Goal: Information Seeking & Learning: Learn about a topic

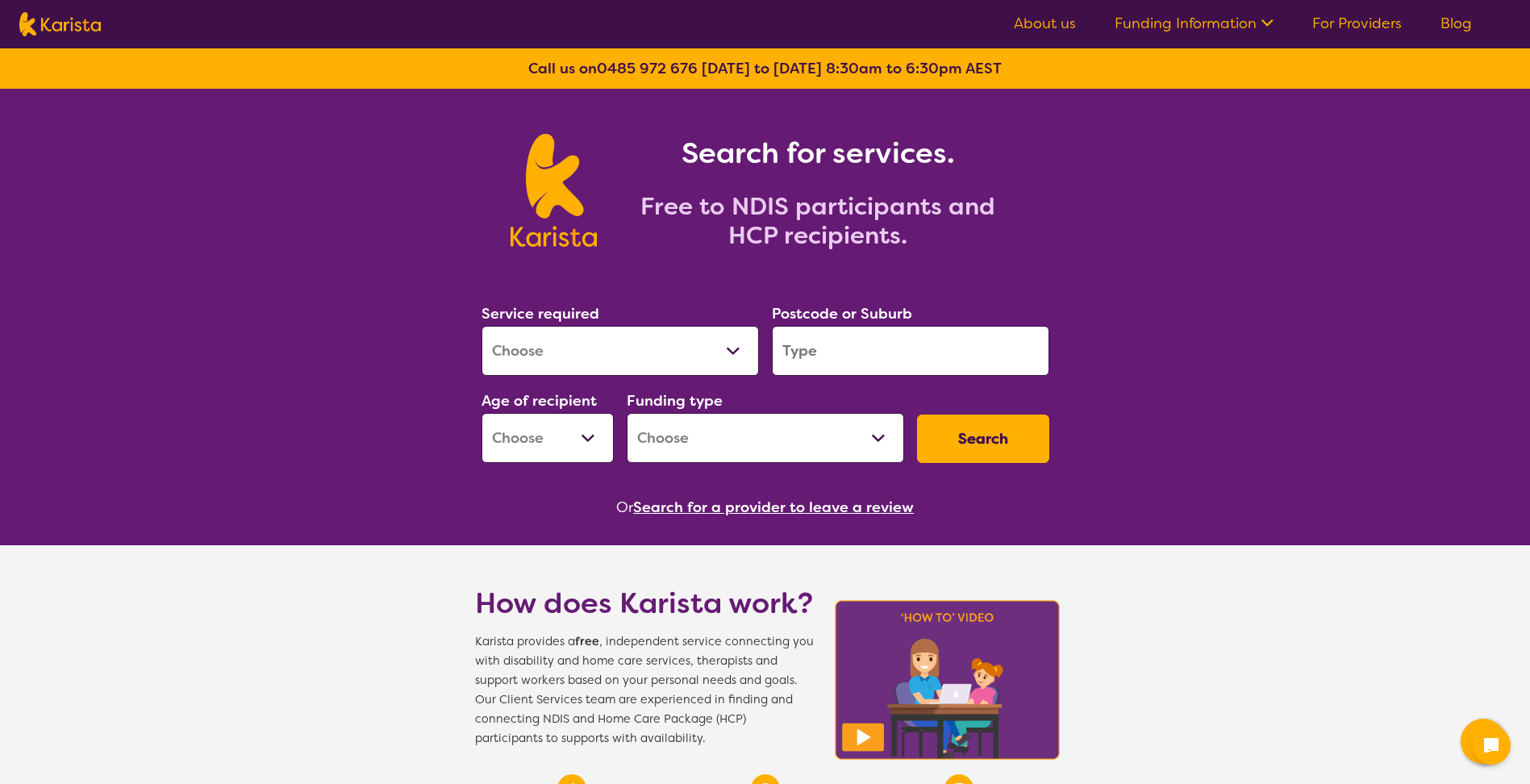
click at [726, 343] on select "Allied Health Assistant Assessment ([MEDICAL_DATA] or [MEDICAL_DATA]) Behaviour…" at bounding box center [620, 351] width 277 height 50
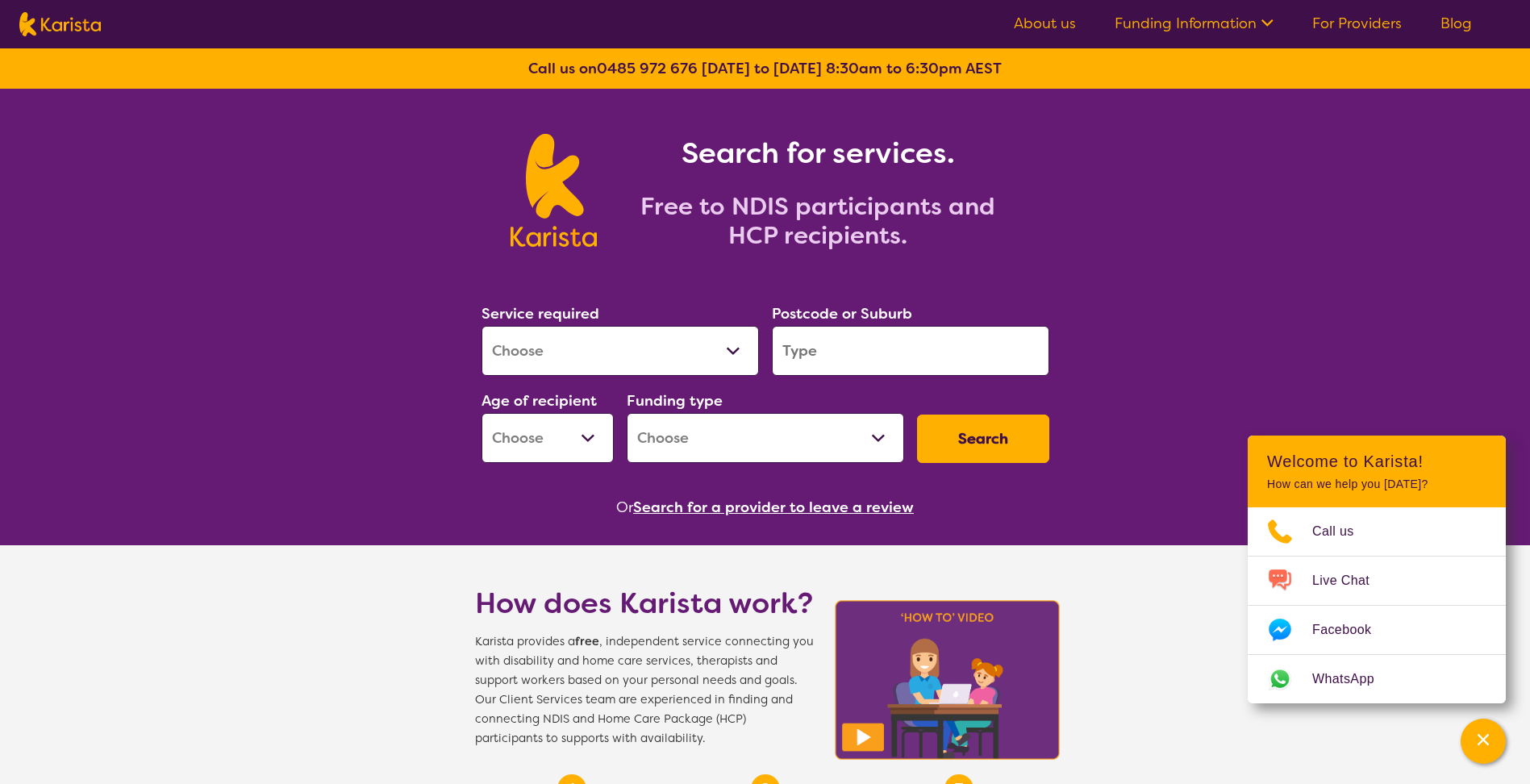
select select "Support worker"
click at [481, 326] on select "Allied Health Assistant Assessment ([MEDICAL_DATA] or [MEDICAL_DATA]) Behaviour…" at bounding box center [620, 351] width 277 height 50
click at [878, 354] on input "search" at bounding box center [910, 351] width 277 height 50
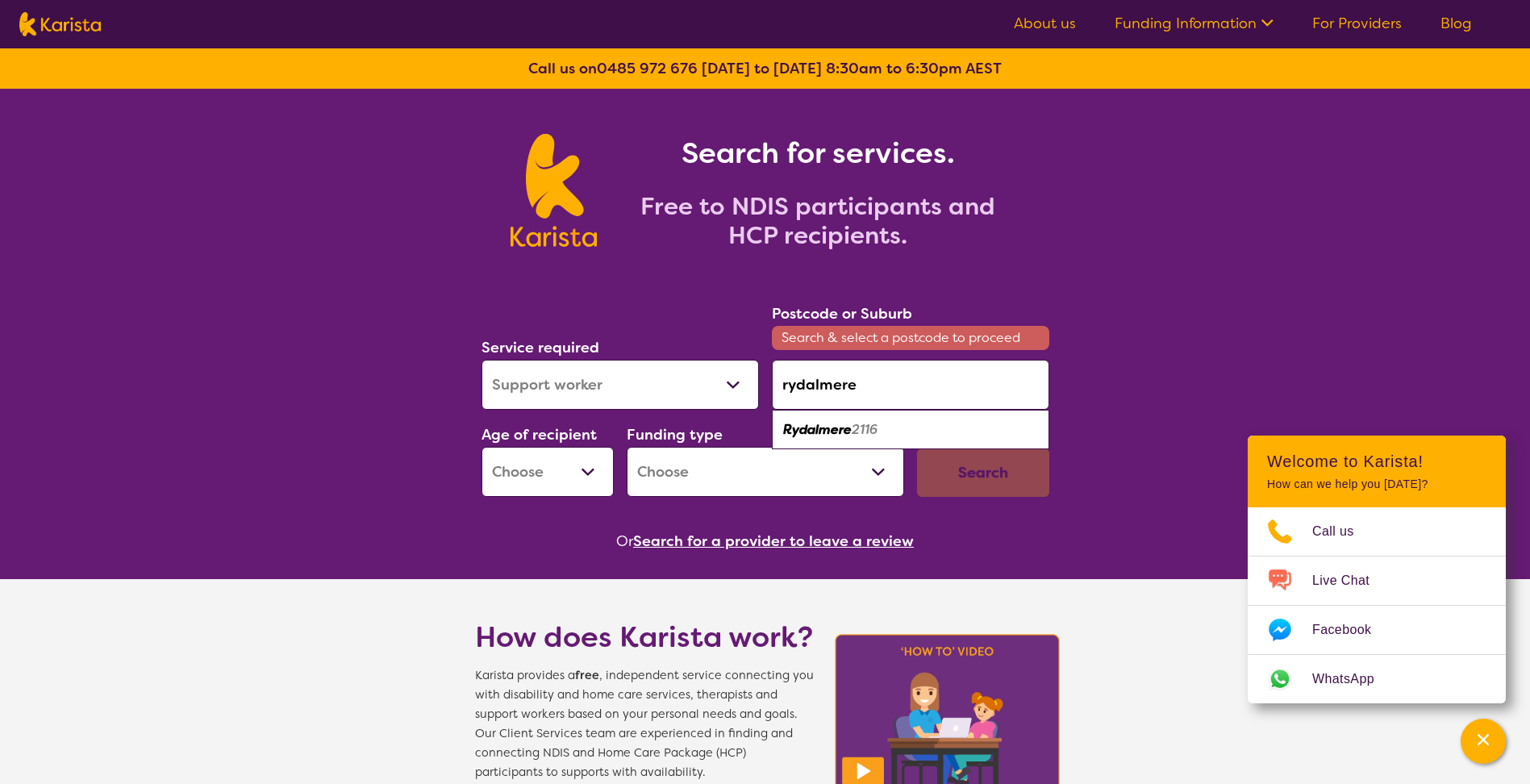
click at [862, 437] on em "2116" at bounding box center [864, 430] width 25 height 17
type input "2116"
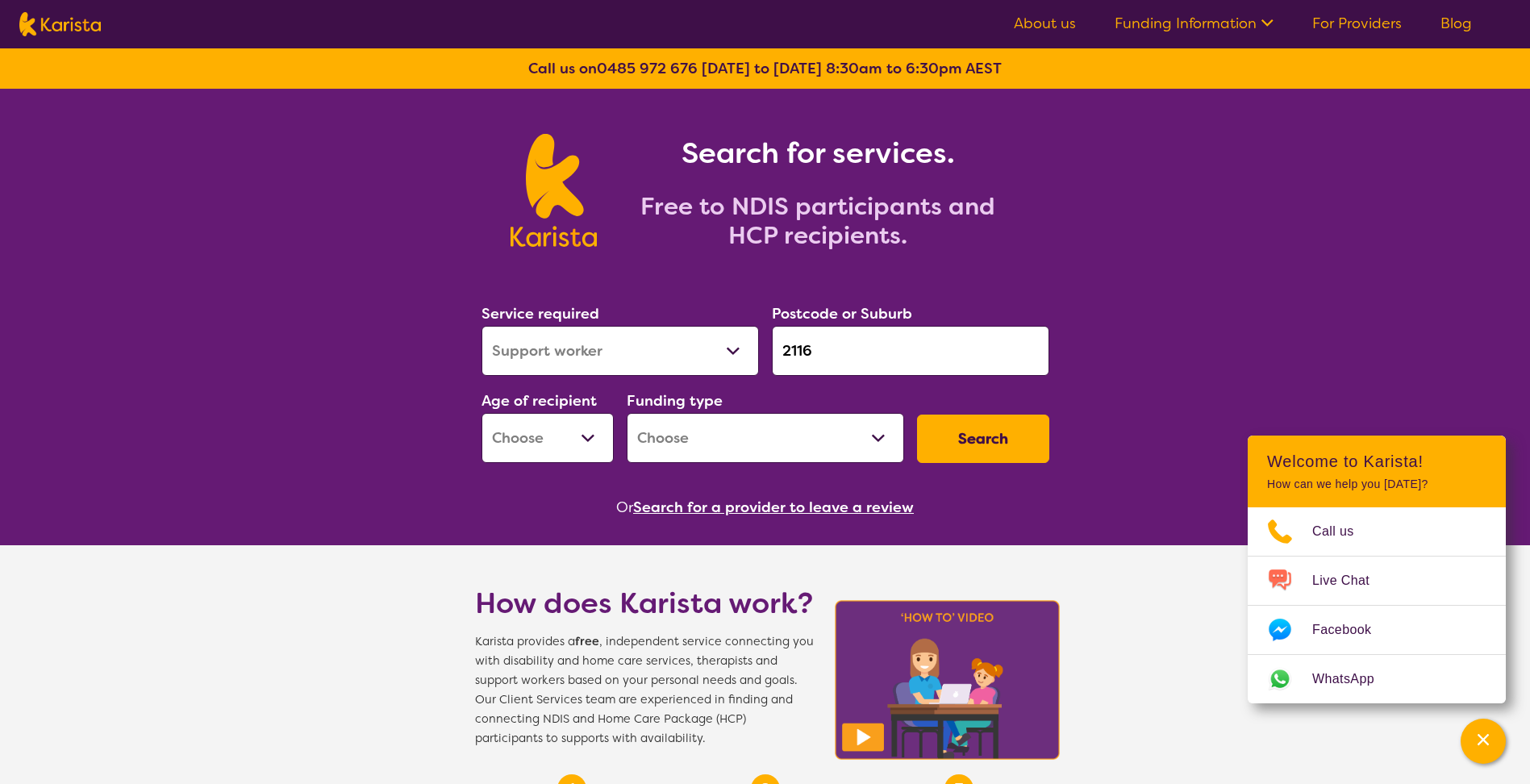
click at [591, 440] on select "Early Childhood - 0 to 9 Child - 10 to 11 Adolescent - 12 to 17 Adult - 18 to 6…" at bounding box center [547, 437] width 133 height 50
select select "EC"
click at [481, 413] on select "Early Childhood - 0 to 9 Child - 10 to 11 Adolescent - 12 to 17 Adult - 18 to 6…" at bounding box center [547, 437] width 133 height 50
click at [880, 434] on select "Home Care Package (HCP) National Disability Insurance Scheme (NDIS) I don't know" at bounding box center [765, 437] width 277 height 50
select select "NDIS"
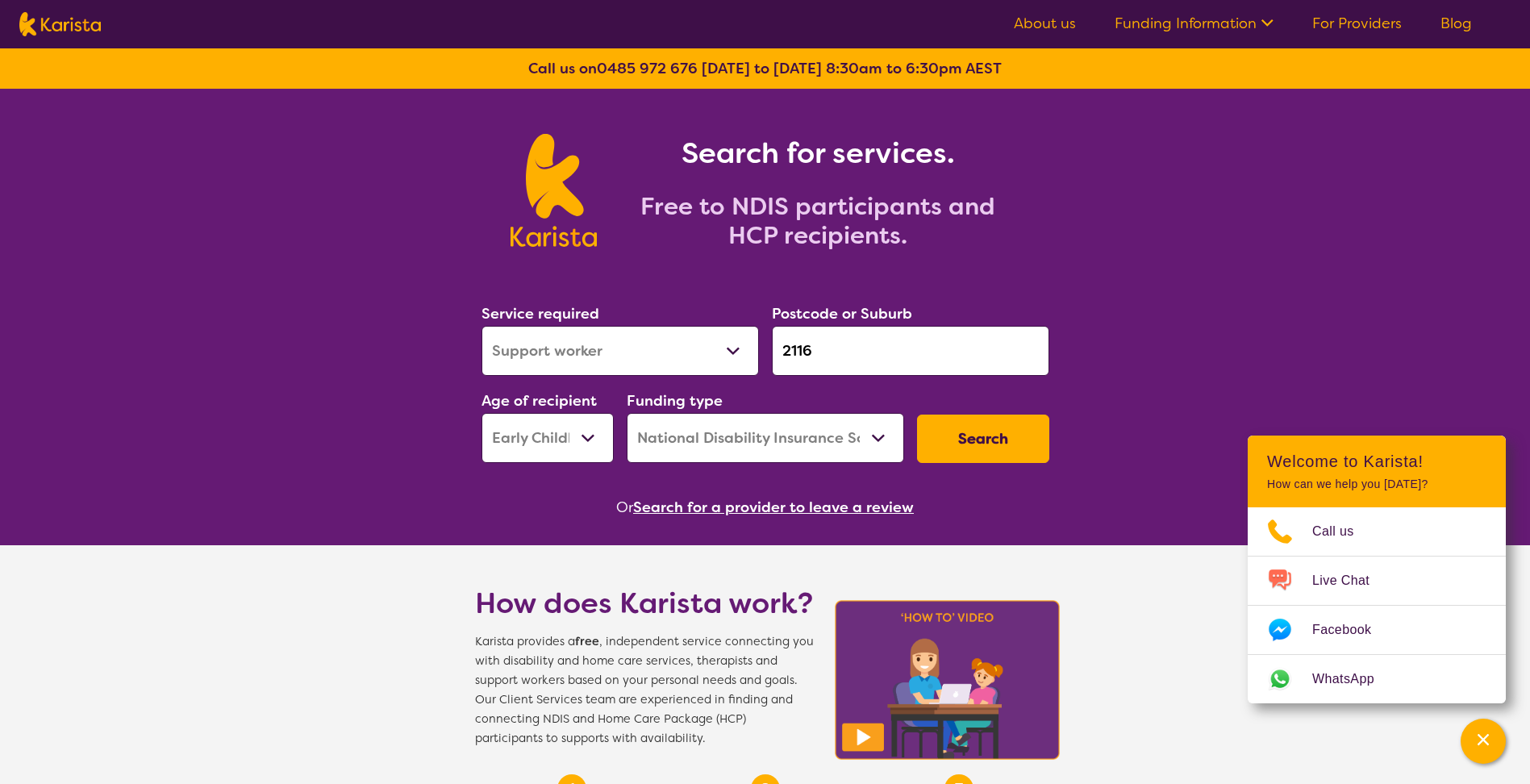
click at [626, 413] on select "Home Care Package (HCP) National Disability Insurance Scheme (NDIS) I don't know" at bounding box center [765, 437] width 277 height 50
click at [978, 440] on button "Search" at bounding box center [983, 438] width 133 height 48
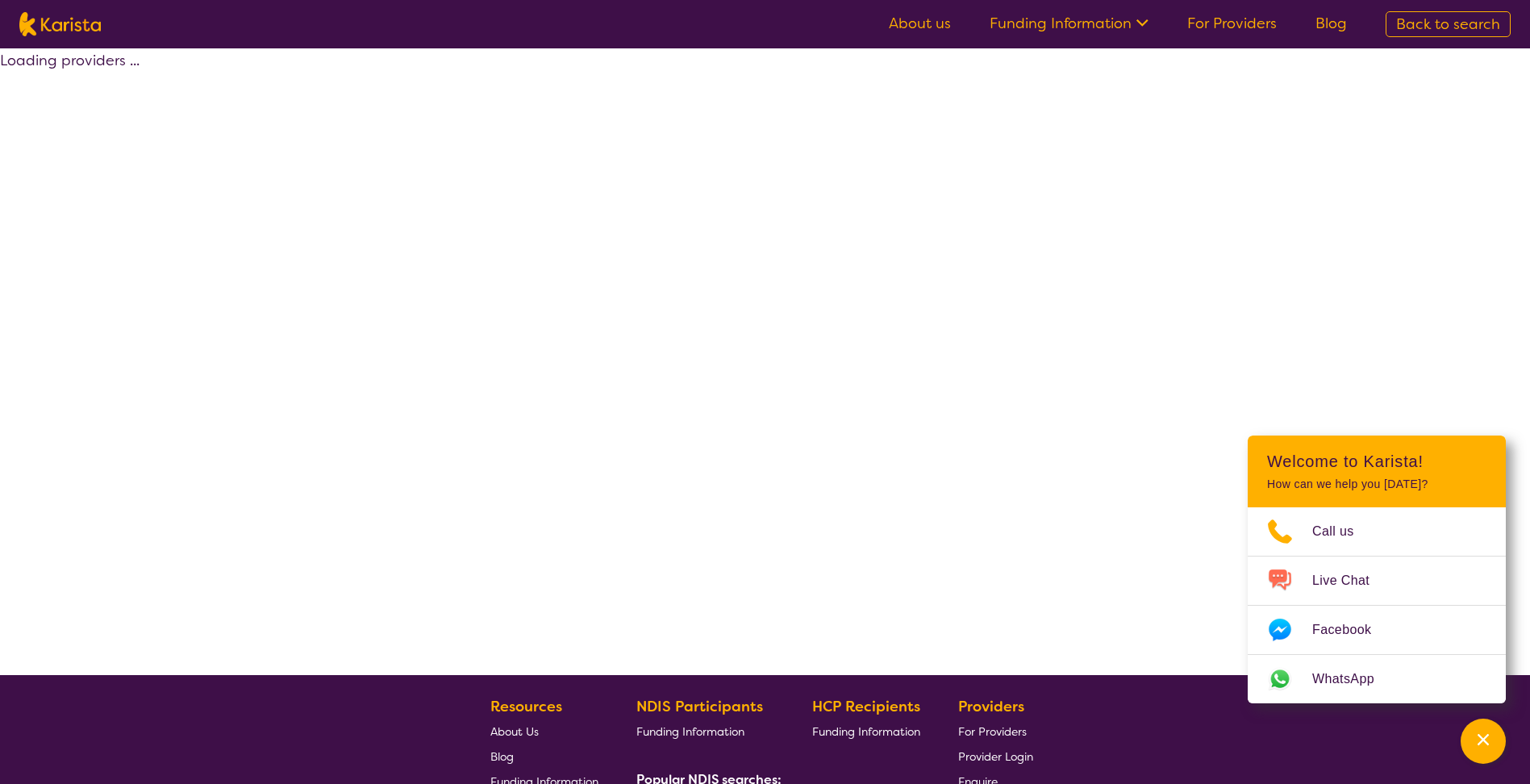
select select "NDIS"
select select "Support worker"
select select "EC"
